Goal: Book appointment/travel/reservation

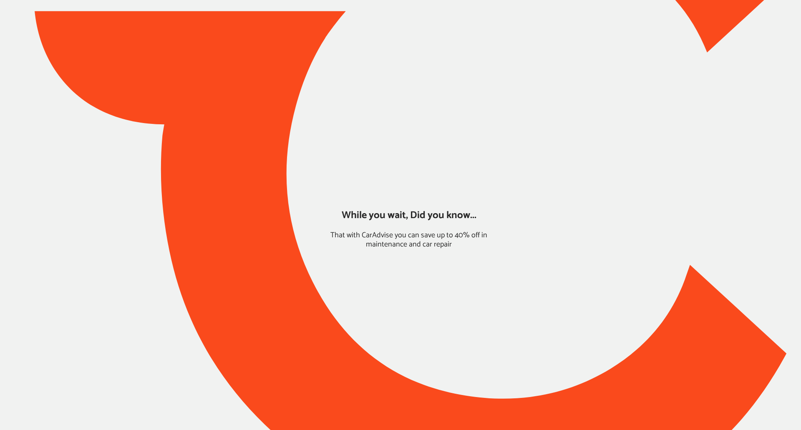
type input "*****"
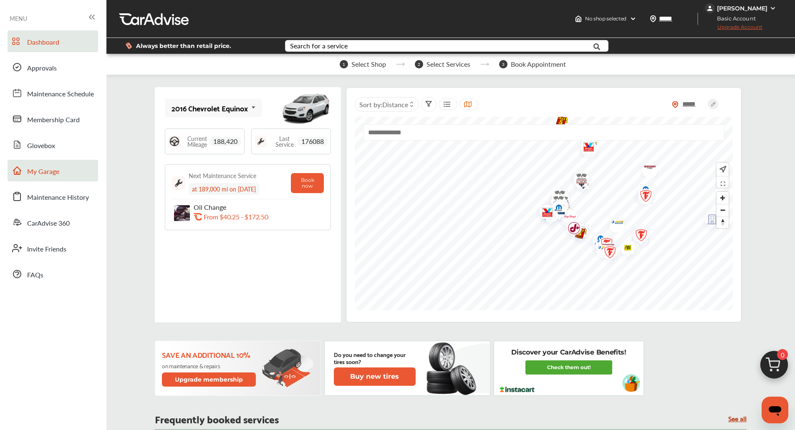
click at [47, 177] on span "My Garage" at bounding box center [43, 172] width 32 height 11
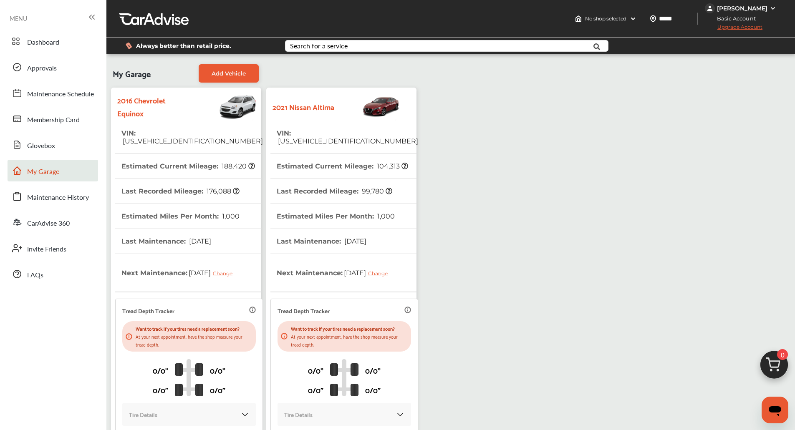
click at [333, 179] on th "Last Recorded Mileage : 99,780" at bounding box center [335, 191] width 116 height 25
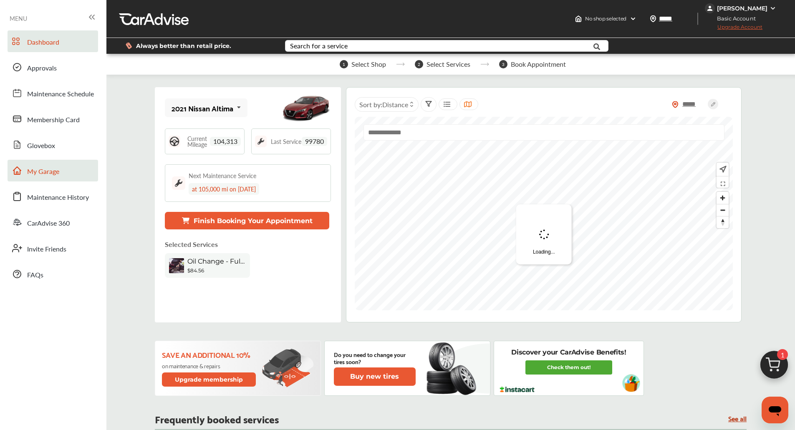
click at [30, 174] on span "My Garage" at bounding box center [43, 172] width 32 height 11
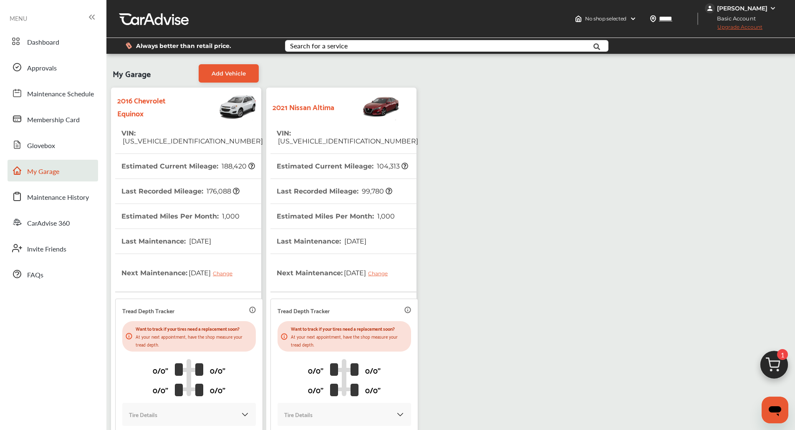
scroll to position [97, 0]
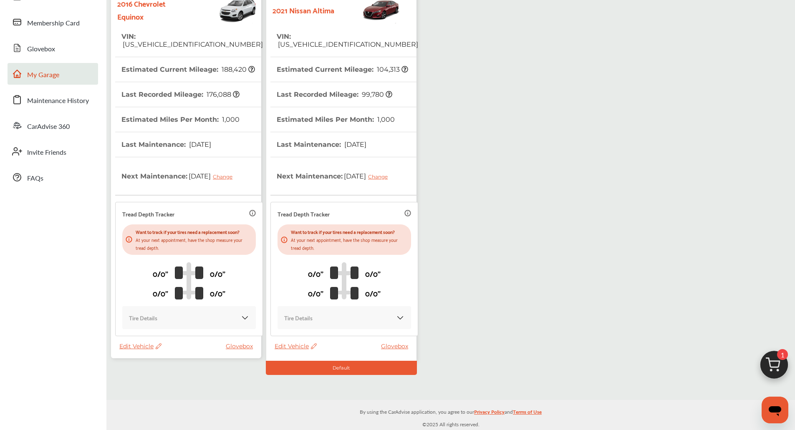
click at [132, 344] on span "Edit Vehicle" at bounding box center [140, 347] width 42 height 8
click at [153, 365] on div "Remove" at bounding box center [169, 365] width 75 height 13
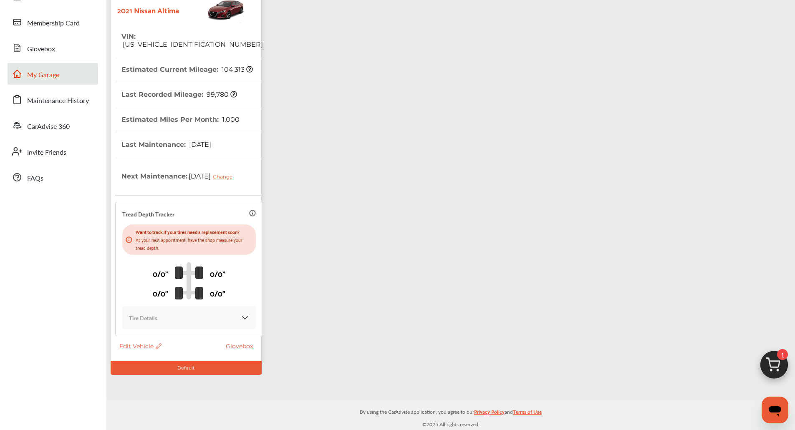
scroll to position [0, 0]
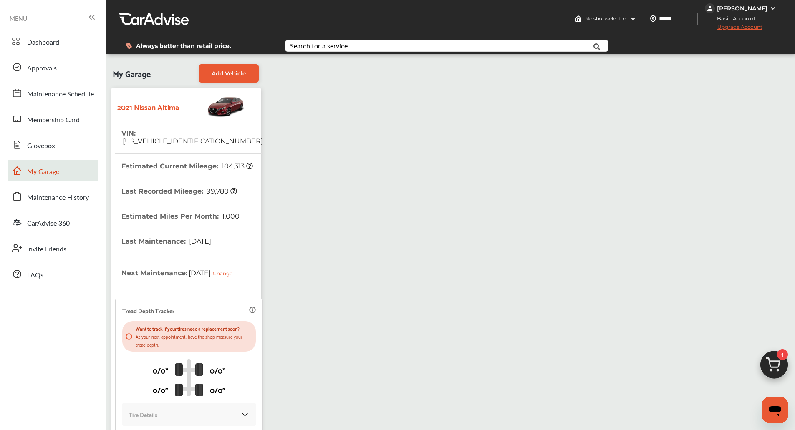
click at [784, 367] on img at bounding box center [774, 367] width 40 height 40
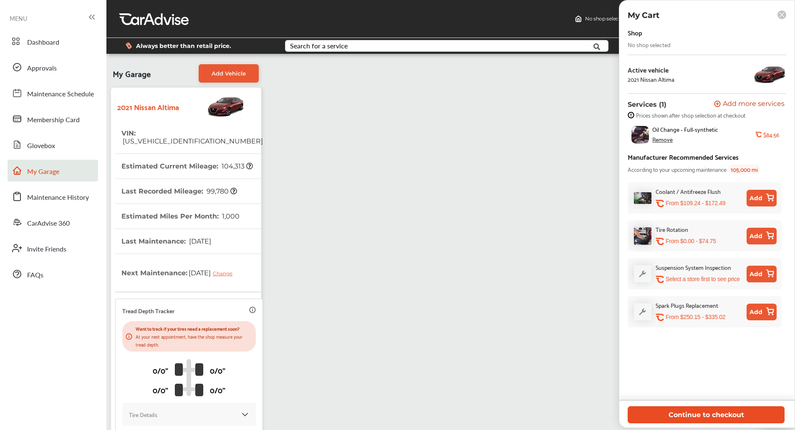
click at [663, 419] on button "Continue to checkout" at bounding box center [706, 415] width 157 height 17
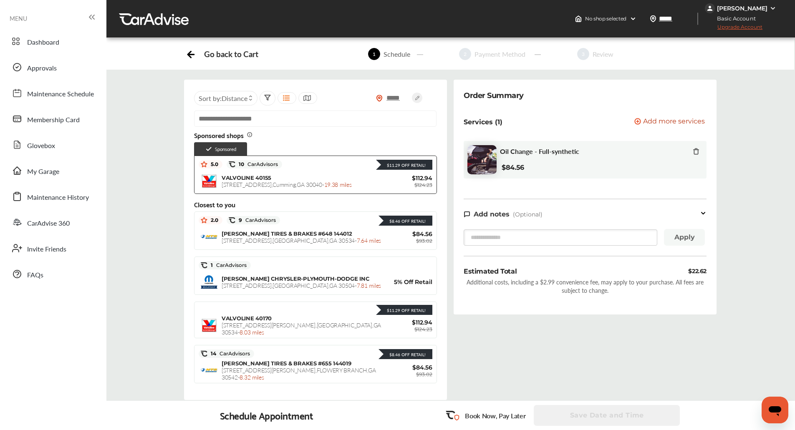
click at [525, 354] on div "Order Summary Services (1) Add a service Add more services Oil Change - Full-sy…" at bounding box center [585, 247] width 270 height 334
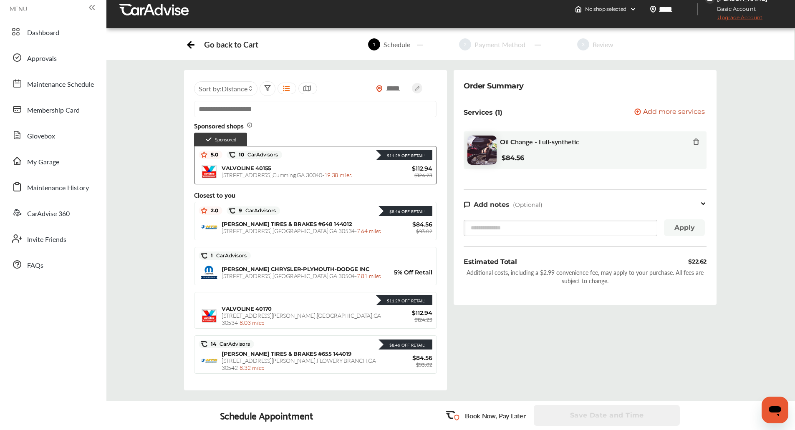
scroll to position [10, 0]
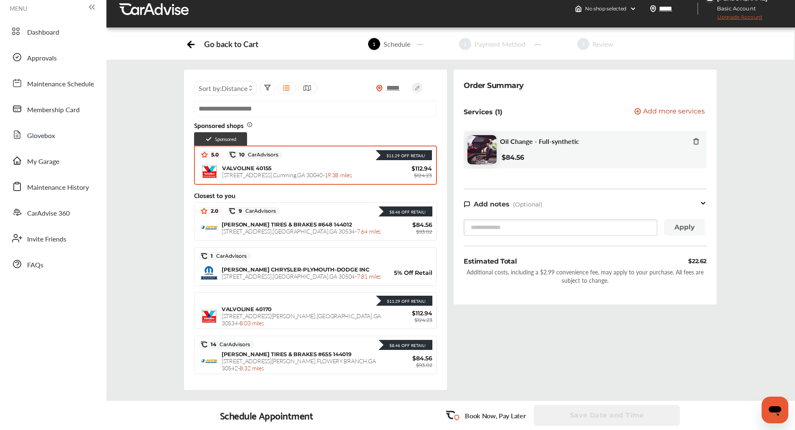
click at [326, 152] on div "$11.29 Off Retail!" at bounding box center [357, 154] width 149 height 11
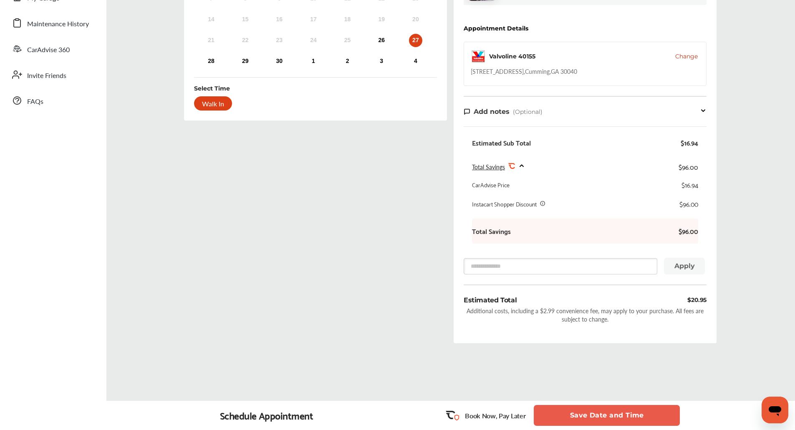
scroll to position [178, 0]
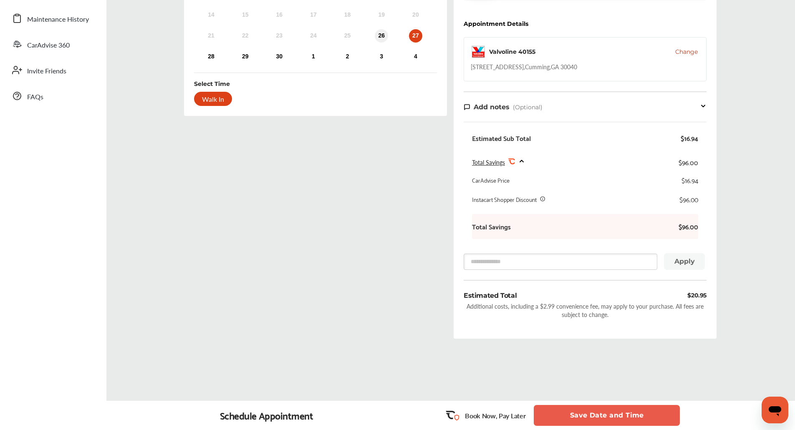
click at [381, 33] on div "26" at bounding box center [381, 35] width 13 height 13
click at [197, 101] on div "Walk In" at bounding box center [213, 99] width 38 height 14
click at [606, 409] on button "Save Date and Time" at bounding box center [607, 415] width 146 height 21
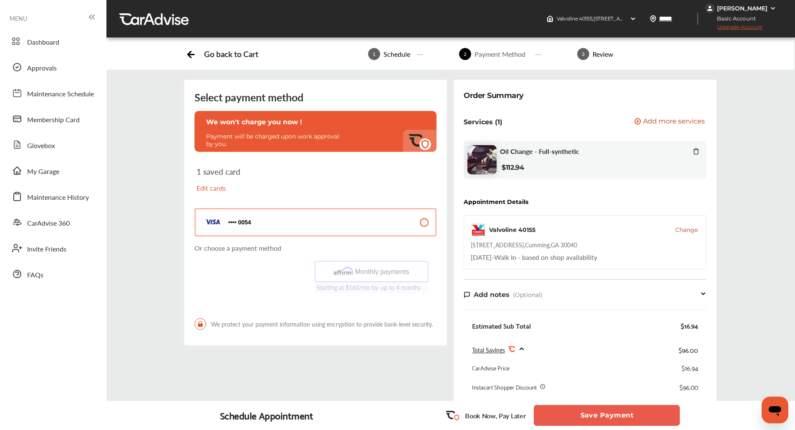
click at [606, 409] on button "Save Payment" at bounding box center [607, 415] width 146 height 21
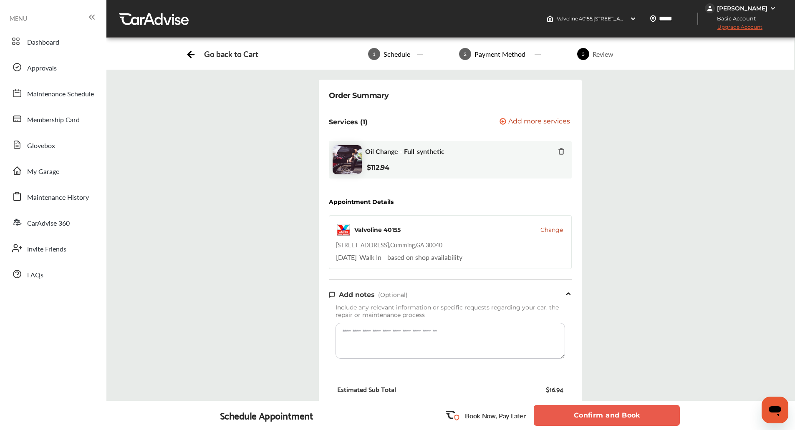
click at [597, 411] on button "Confirm and Book" at bounding box center [607, 415] width 146 height 21
